Goal: Transaction & Acquisition: Download file/media

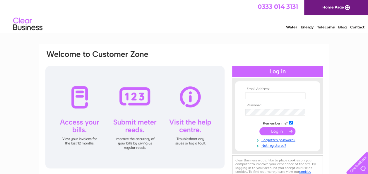
click at [260, 94] on input "text" at bounding box center [275, 96] width 60 height 6
click at [282, 97] on input "text" at bounding box center [275, 96] width 61 height 7
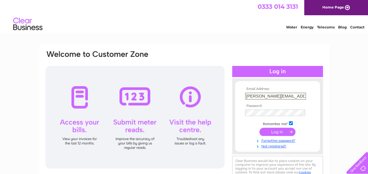
type input "gill.locke@googlemail.com"
click at [260, 128] on input "submit" at bounding box center [278, 132] width 36 height 8
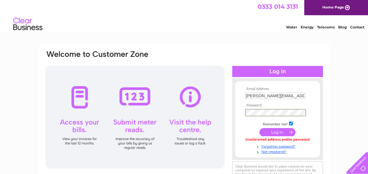
click at [260, 128] on input "submit" at bounding box center [278, 132] width 36 height 8
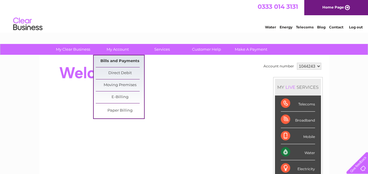
click at [113, 60] on link "Bills and Payments" at bounding box center [120, 61] width 48 height 12
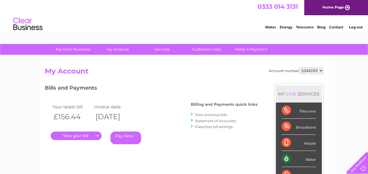
click at [81, 134] on link "." at bounding box center [76, 136] width 51 height 8
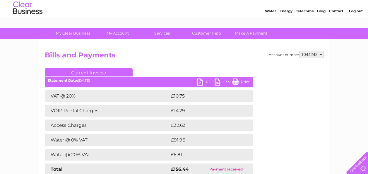
scroll to position [16, 0]
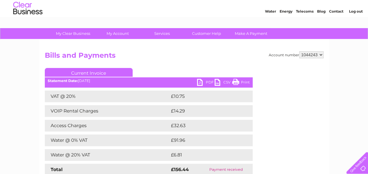
click at [226, 82] on link "CSV" at bounding box center [224, 83] width 18 height 8
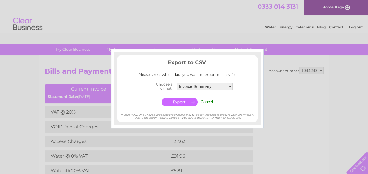
click at [229, 85] on select "Invoice Summary Service Charge Summary" at bounding box center [205, 86] width 56 height 7
drag, startPoint x: 270, startPoint y: 94, endPoint x: 197, endPoint y: 27, distance: 98.7
click at [197, 27] on div at bounding box center [184, 87] width 368 height 174
click at [207, 101] on input "Cancel" at bounding box center [207, 102] width 12 height 4
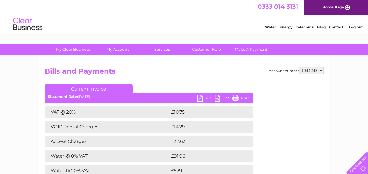
click at [203, 101] on link "PDF" at bounding box center [206, 99] width 18 height 8
click at [200, 98] on link "PDF" at bounding box center [206, 99] width 18 height 8
